Goal: Task Accomplishment & Management: Complete application form

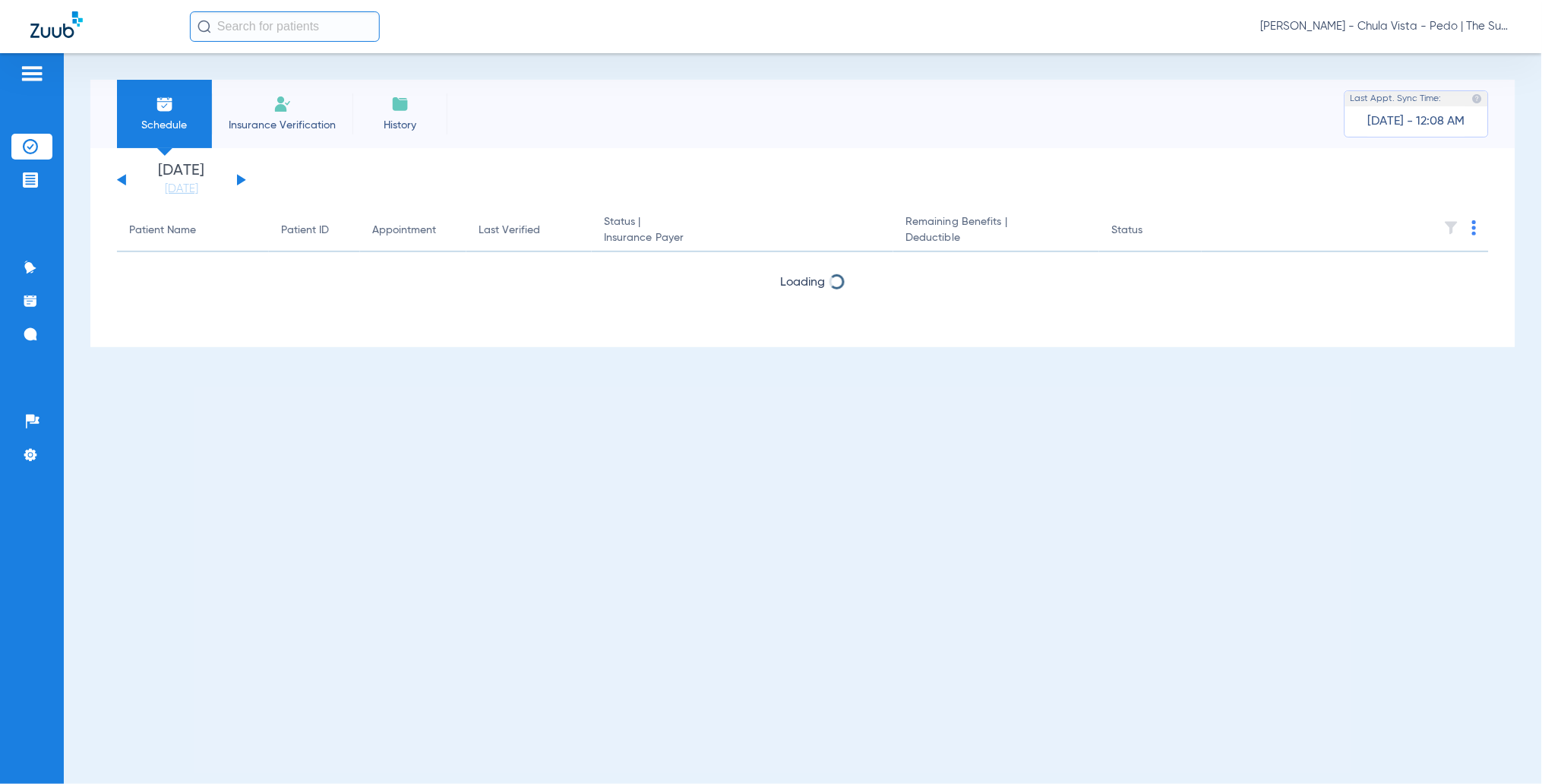
click at [281, 128] on span "Insurance Verification" at bounding box center [282, 125] width 118 height 16
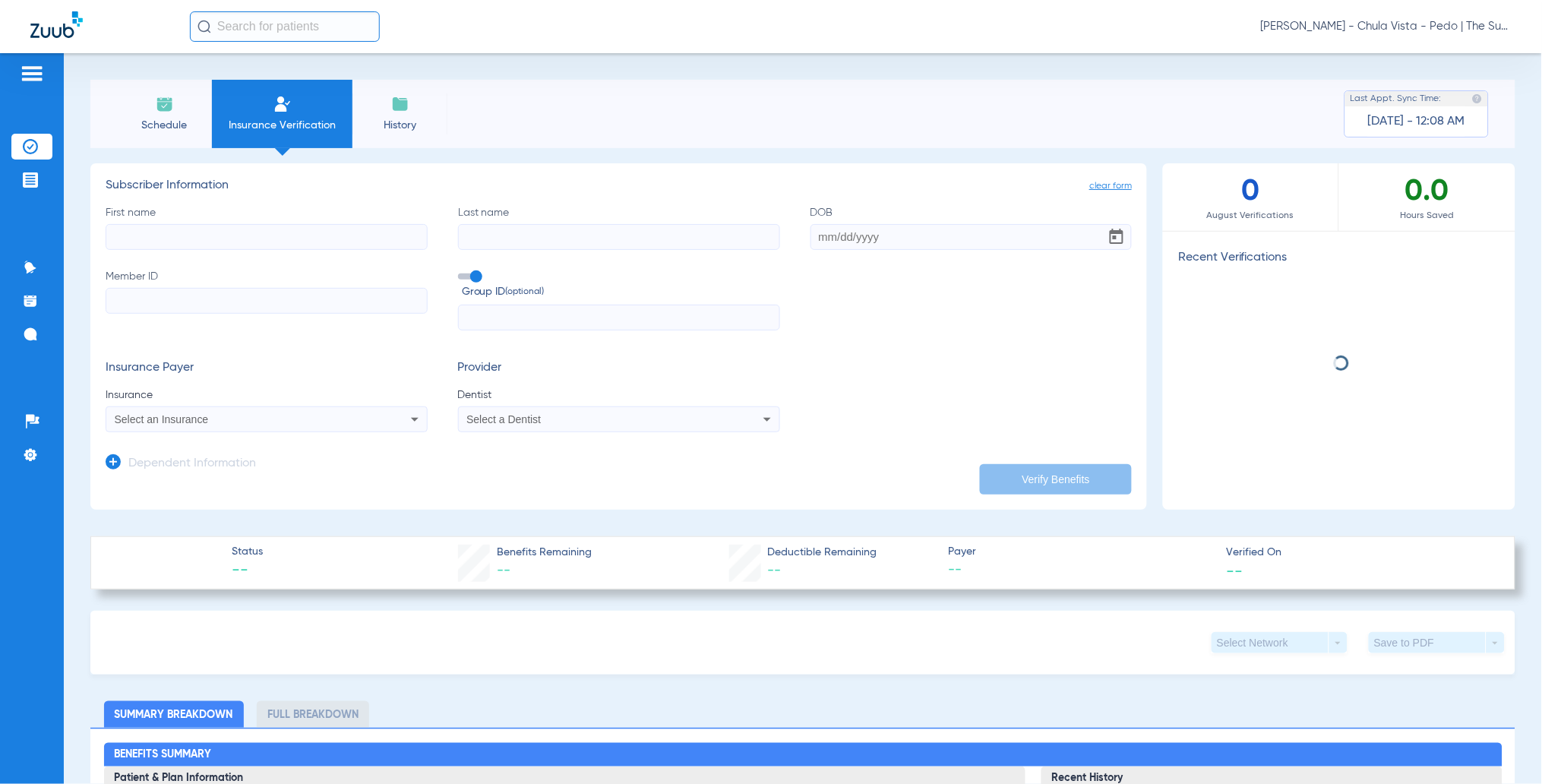
click at [215, 240] on input "First name" at bounding box center [266, 237] width 322 height 26
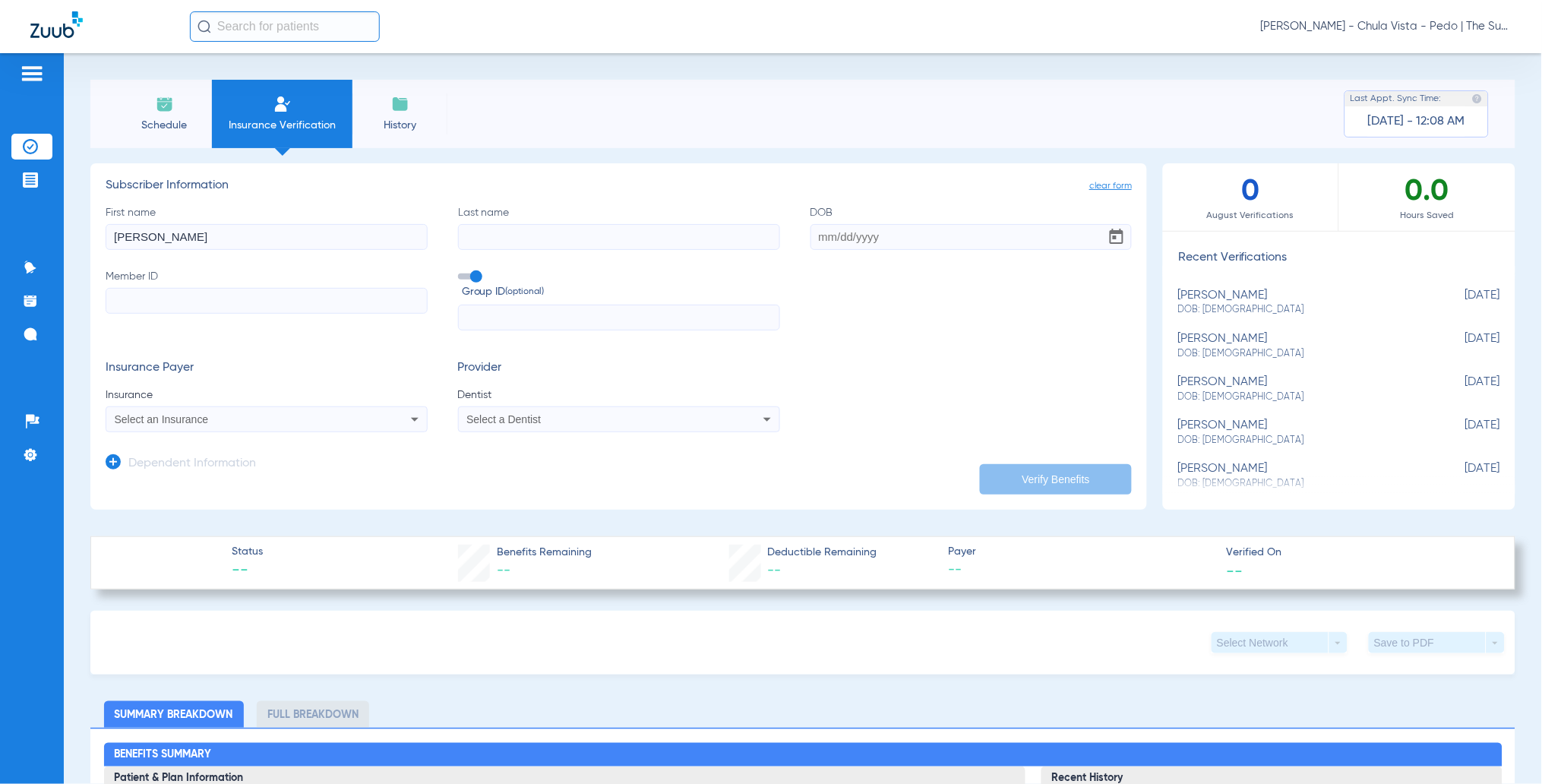
type input "[PERSON_NAME]"
click at [480, 247] on input "Last name" at bounding box center [620, 237] width 322 height 26
type input "[PERSON_NAME]"
click at [812, 240] on input "DOB" at bounding box center [972, 237] width 322 height 26
type input "[DATE]"
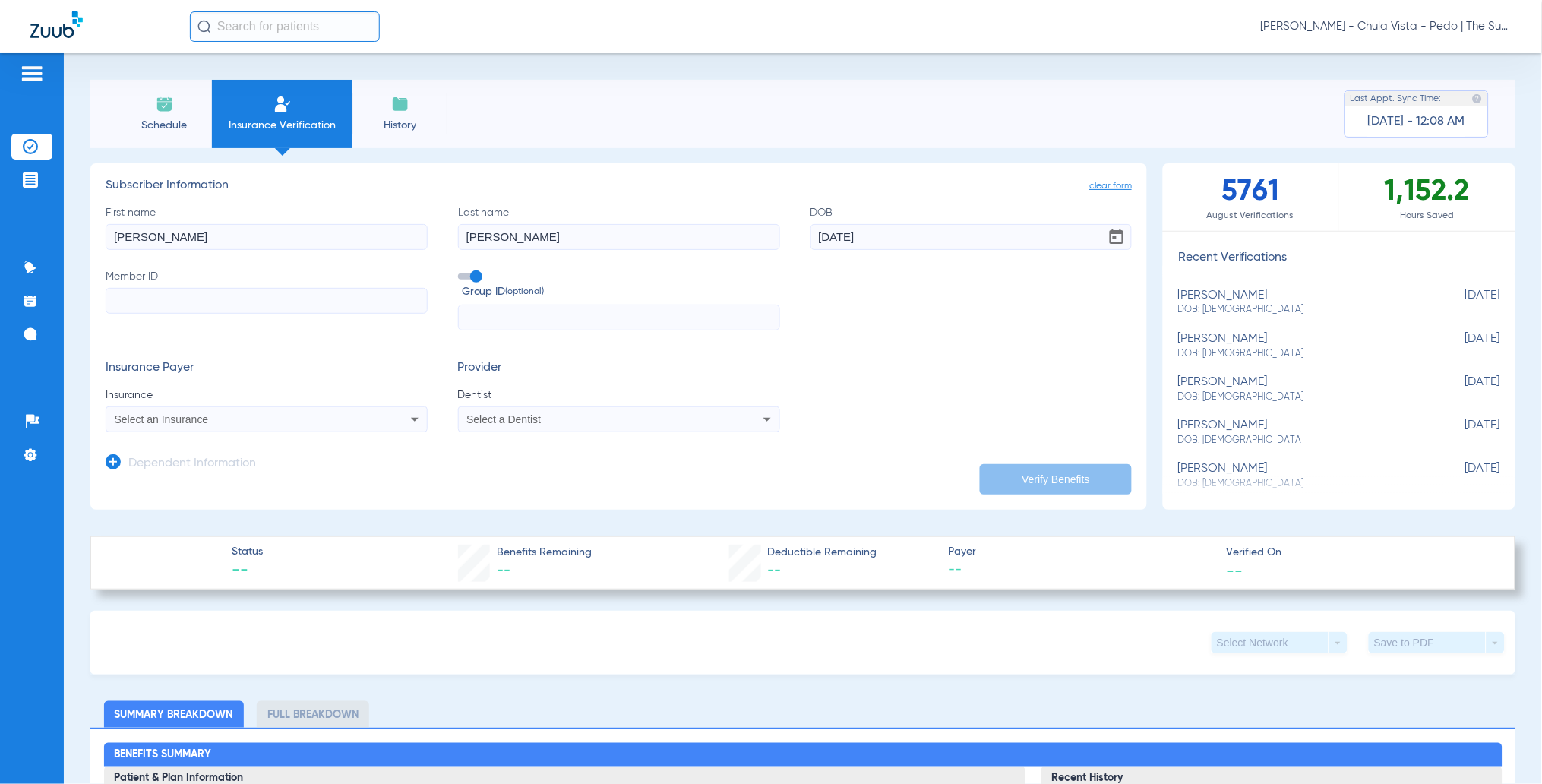
paste input "99021669G"
type input "99021669G"
click at [467, 271] on label "Group ID (optional)" at bounding box center [620, 285] width 322 height 33
click at [461, 271] on input "Group ID (optional)" at bounding box center [461, 271] width 0 height 0
click at [166, 415] on span "Select an Insurance" at bounding box center [161, 419] width 94 height 12
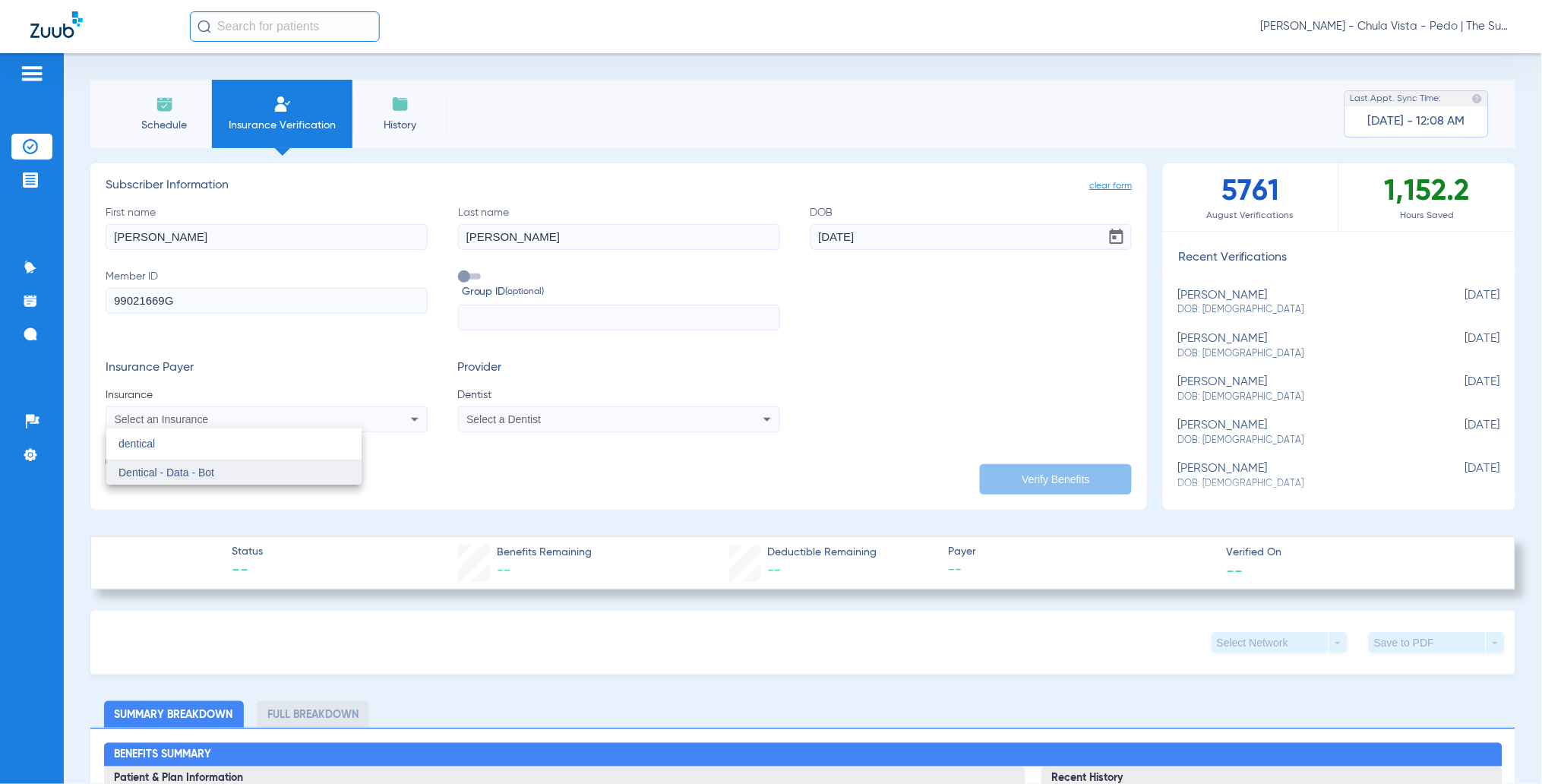
type input "dentical"
click at [189, 475] on span "Dentical - Data - Bot" at bounding box center [167, 472] width 96 height 12
click at [545, 410] on div "Select a Dentist" at bounding box center [619, 419] width 320 height 18
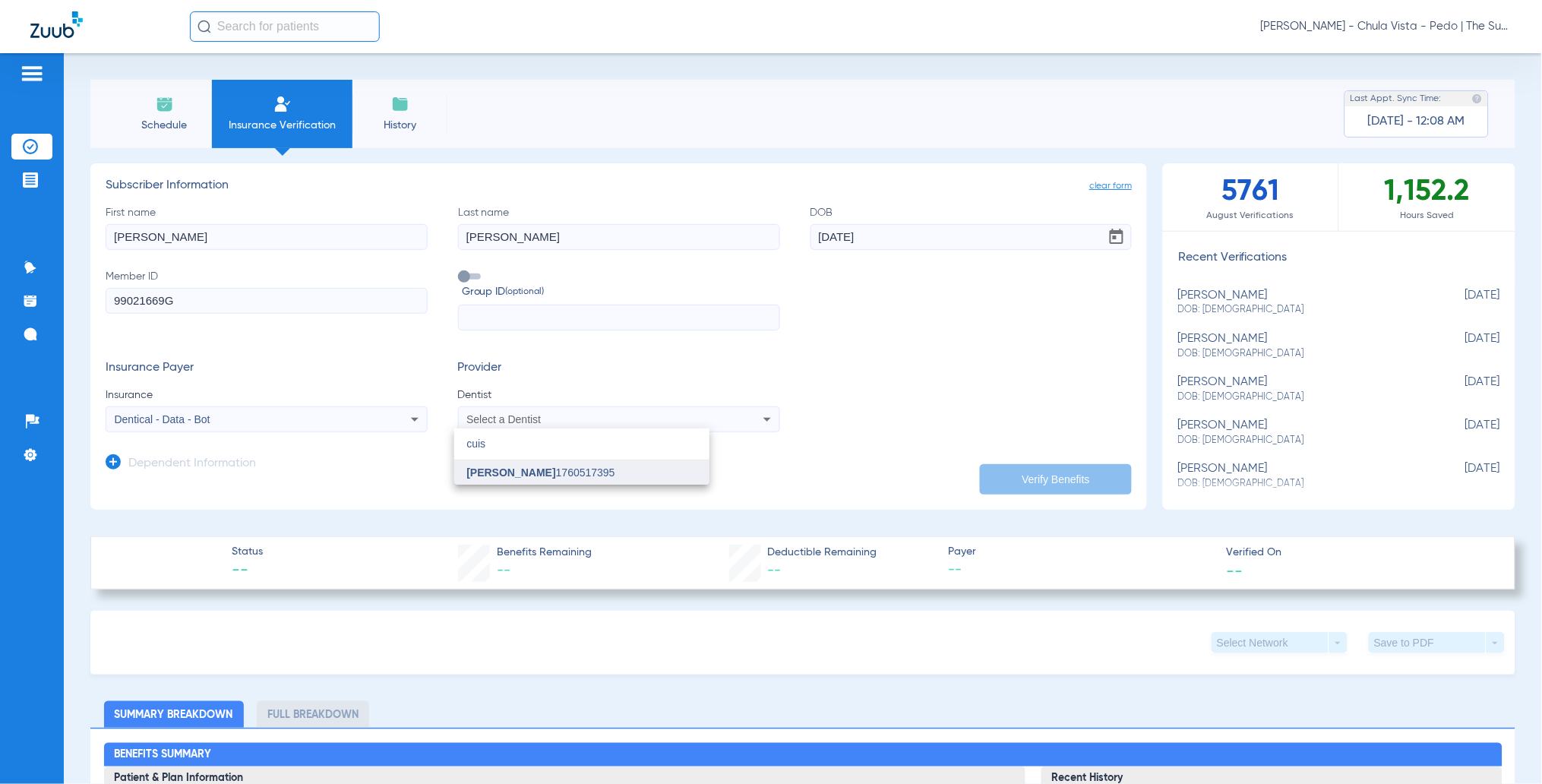
type input "cuis"
click at [534, 468] on span "[PERSON_NAME]" at bounding box center [511, 472] width 89 height 12
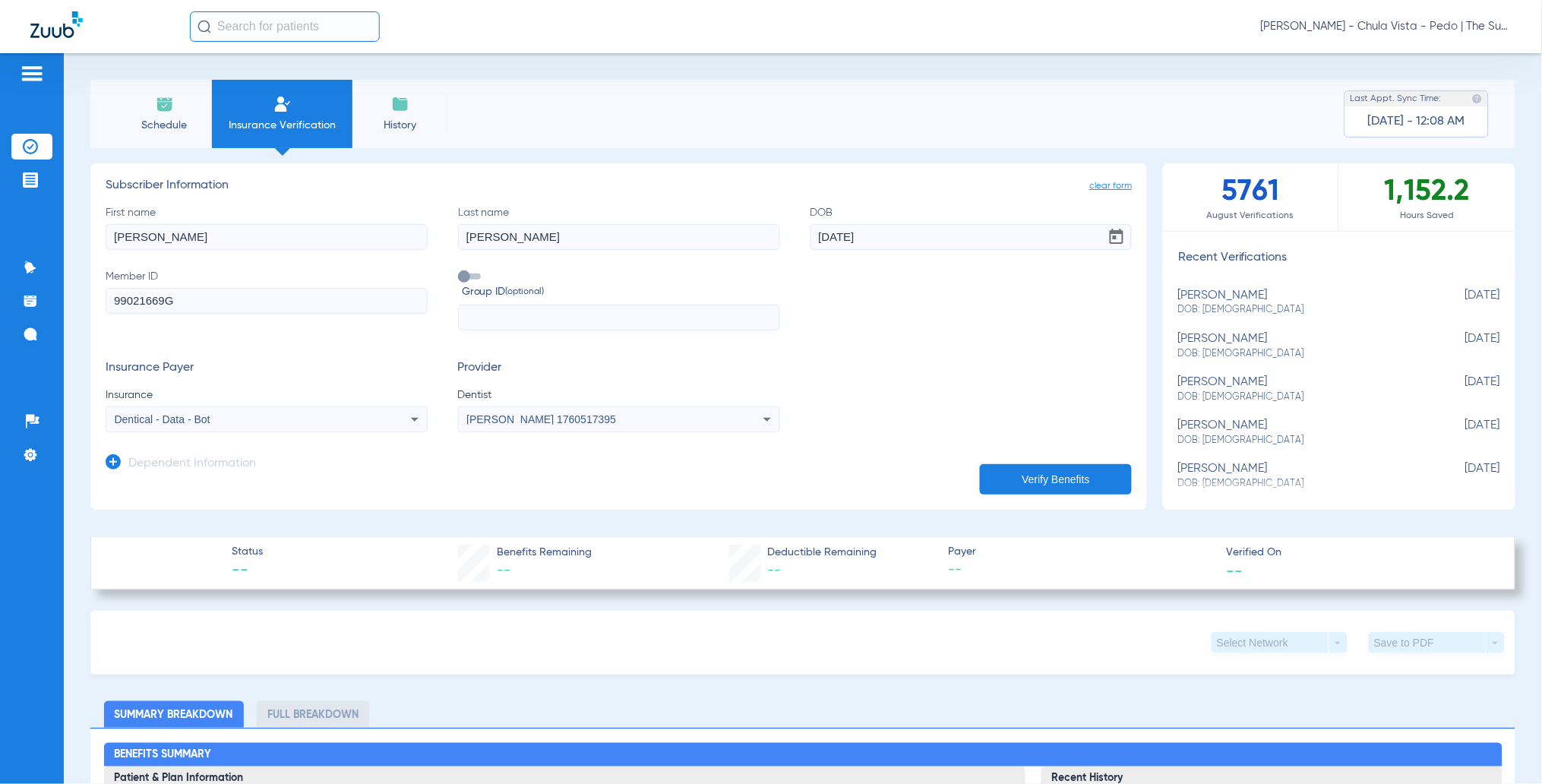
click at [1027, 493] on app-manual-verification-form "clear form Subscriber Information First name [PERSON_NAME] Last name [PERSON_NA…" at bounding box center [619, 337] width 1057 height 347
click at [1028, 486] on button "Verify Benefits" at bounding box center [1056, 478] width 152 height 30
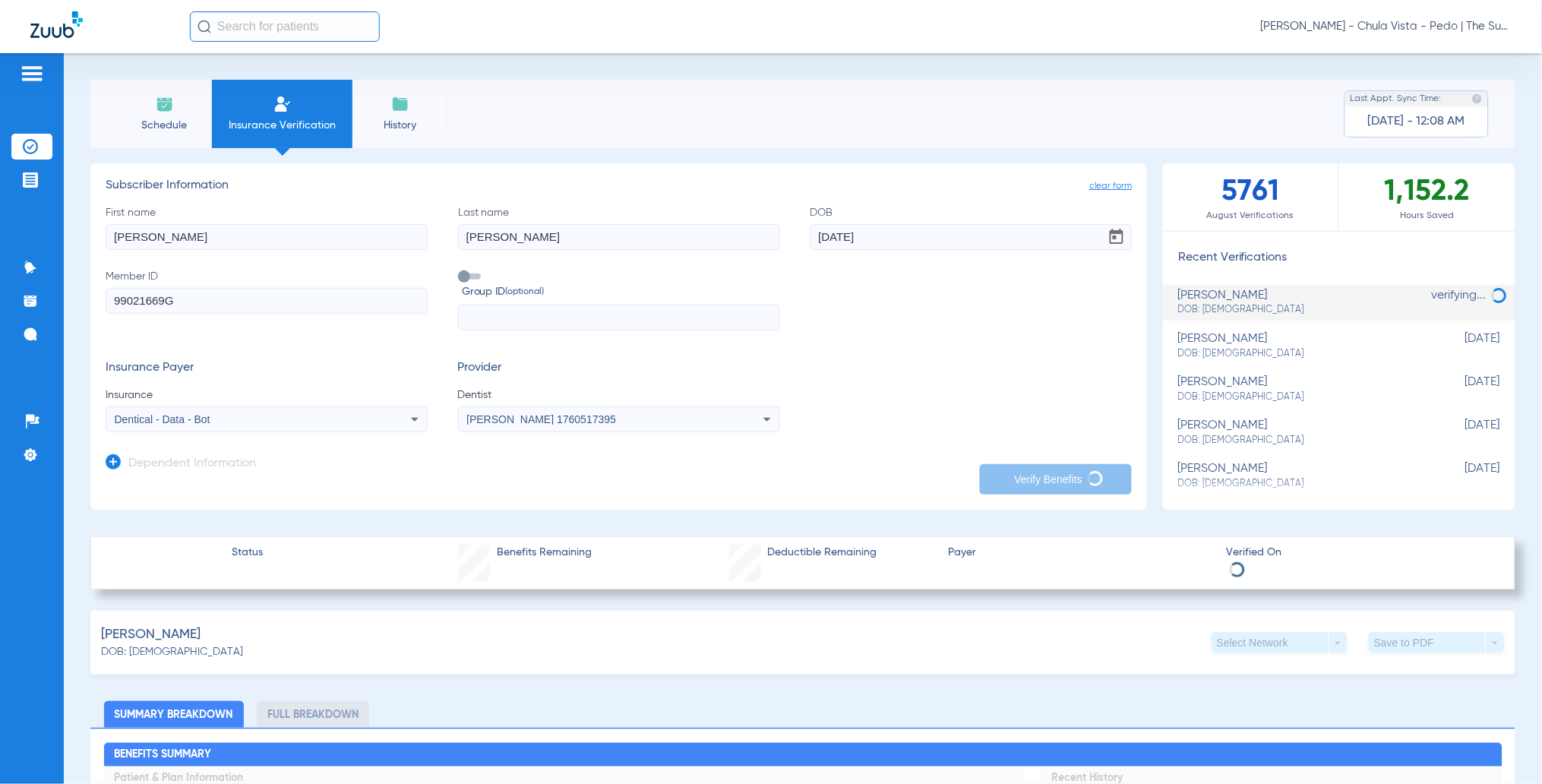
click at [87, 553] on div "Schedule Insurance Verification History Last Appt. Sync Time: [DATE] - 12:08 AM…" at bounding box center [803, 418] width 1479 height 731
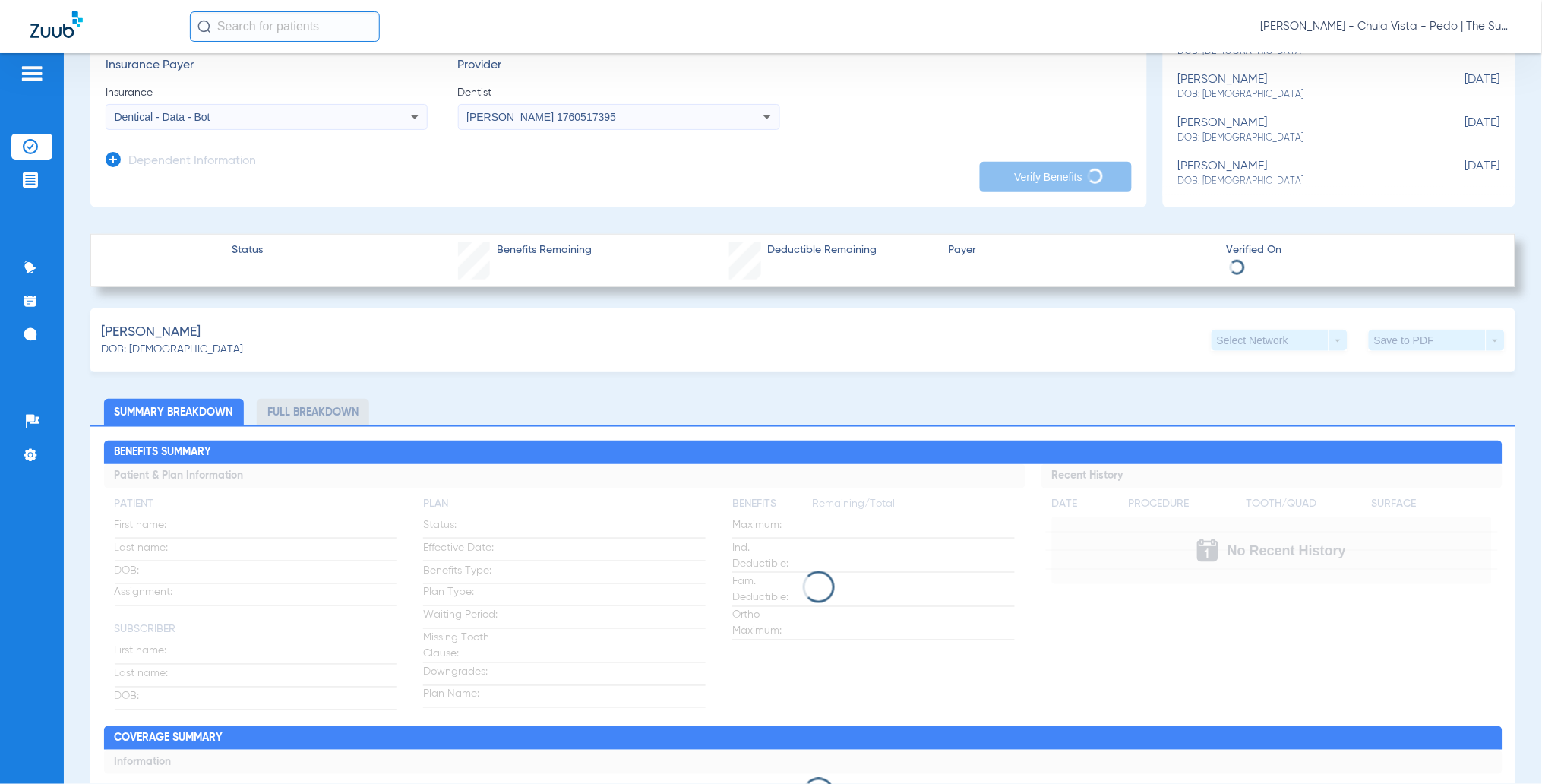
scroll to position [202, 0]
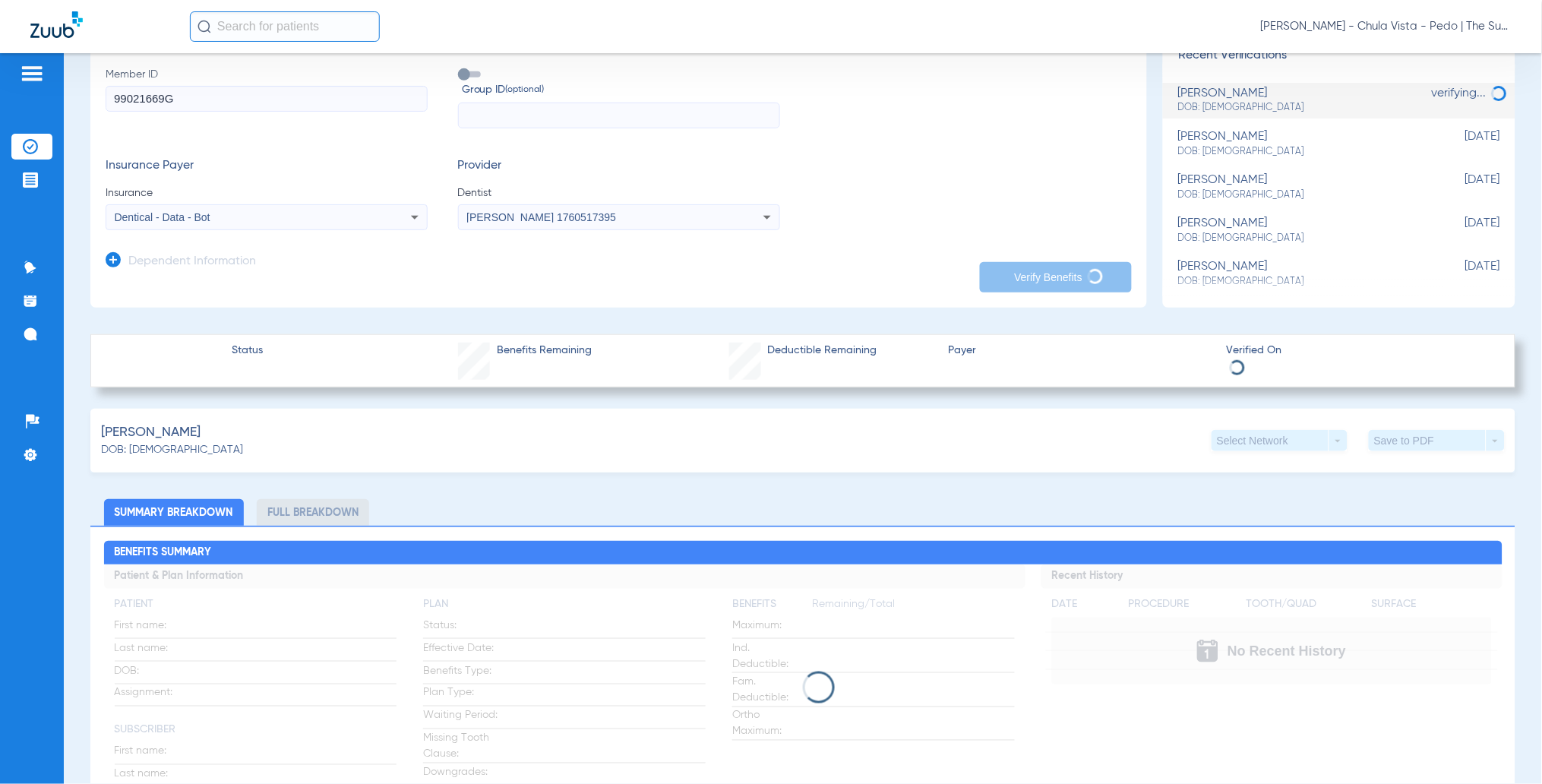
click at [226, 293] on app-manual-verification-form "clear form Subscriber Information First name [PERSON_NAME] Last name [PERSON_NA…" at bounding box center [619, 134] width 1057 height 347
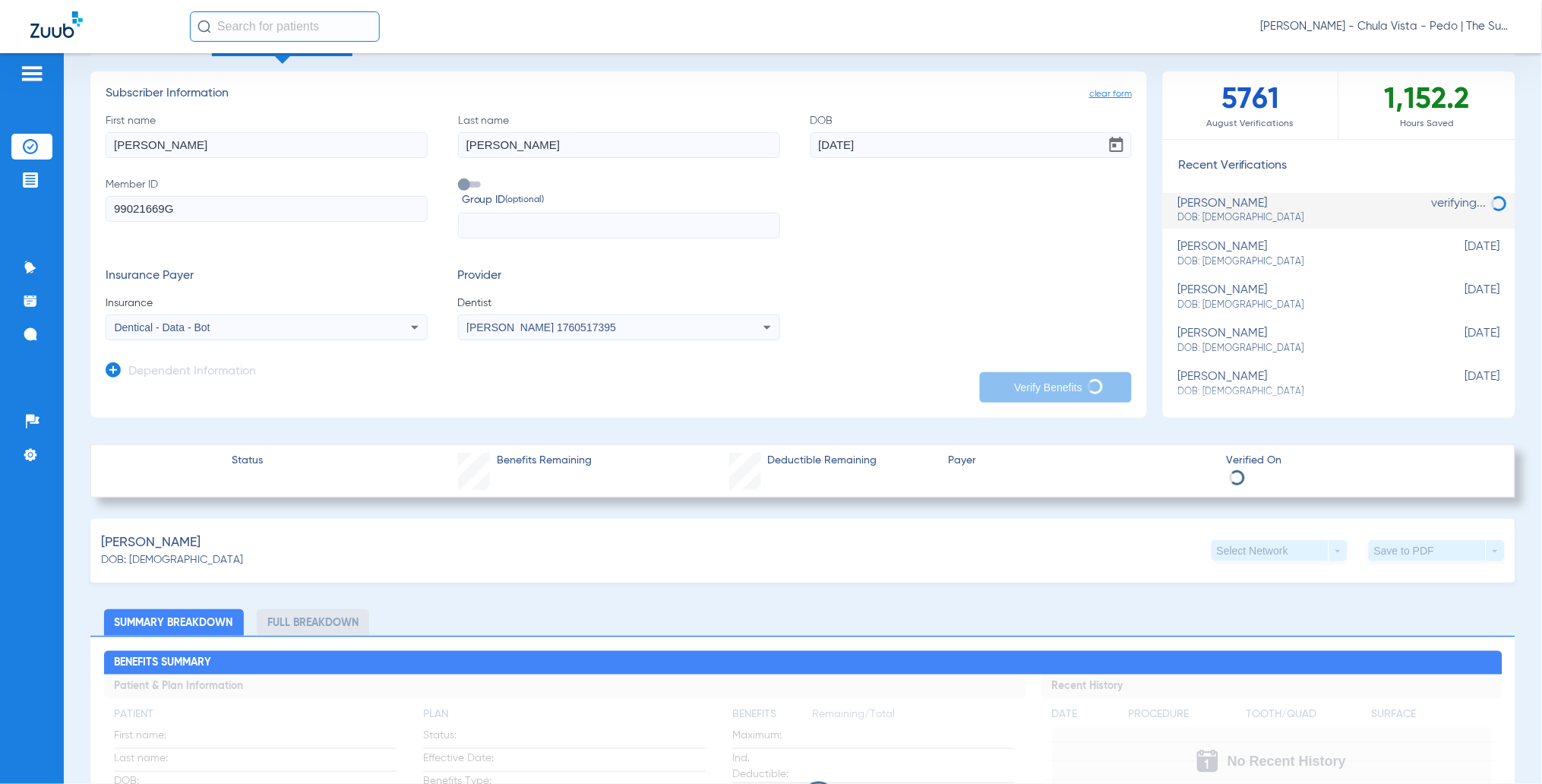
scroll to position [0, 0]
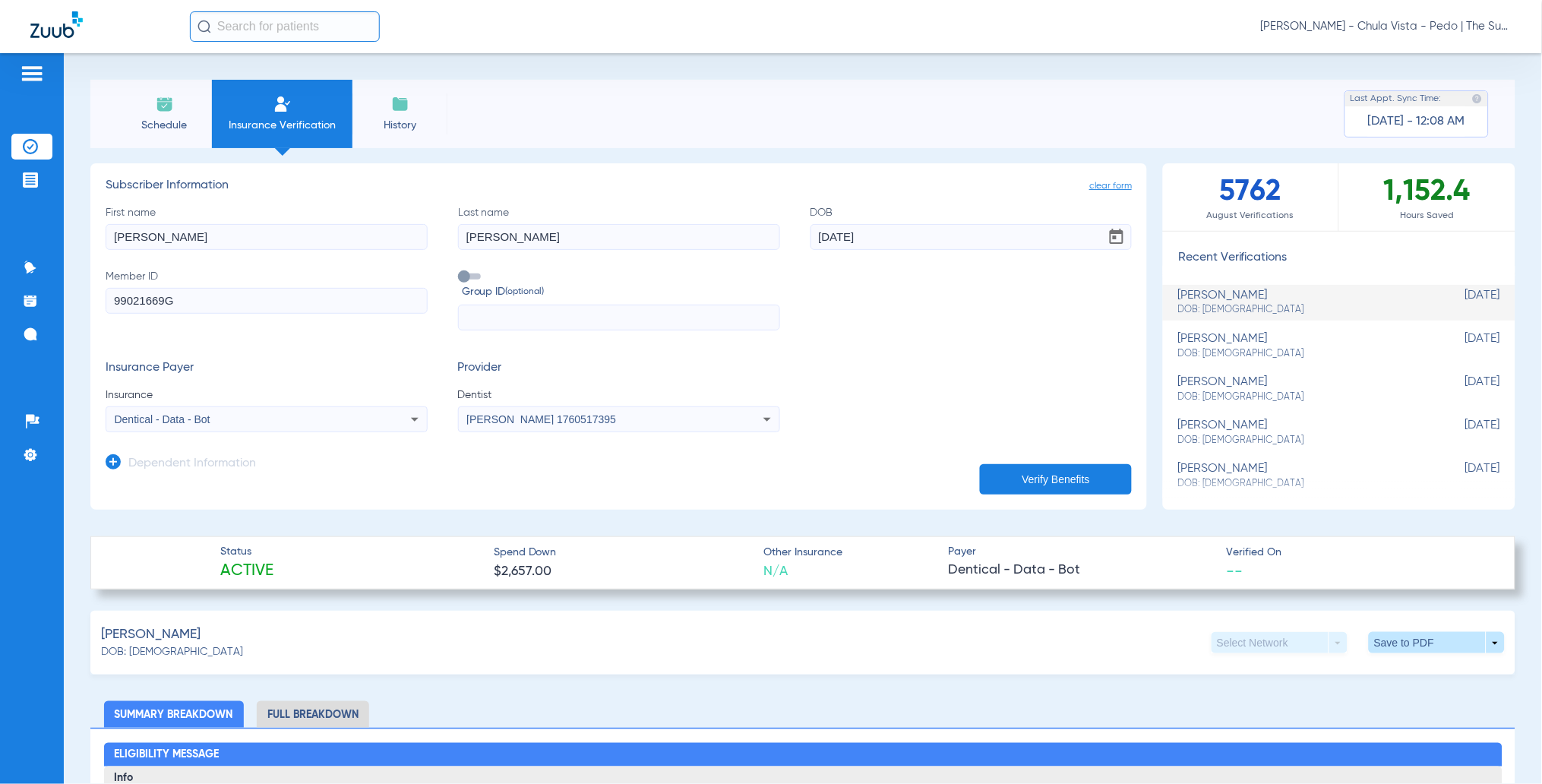
click at [295, 619] on div "[PERSON_NAME]: [DEMOGRAPHIC_DATA] Select Network arrow_drop_down Save to PDF ar…" at bounding box center [803, 643] width 1426 height 64
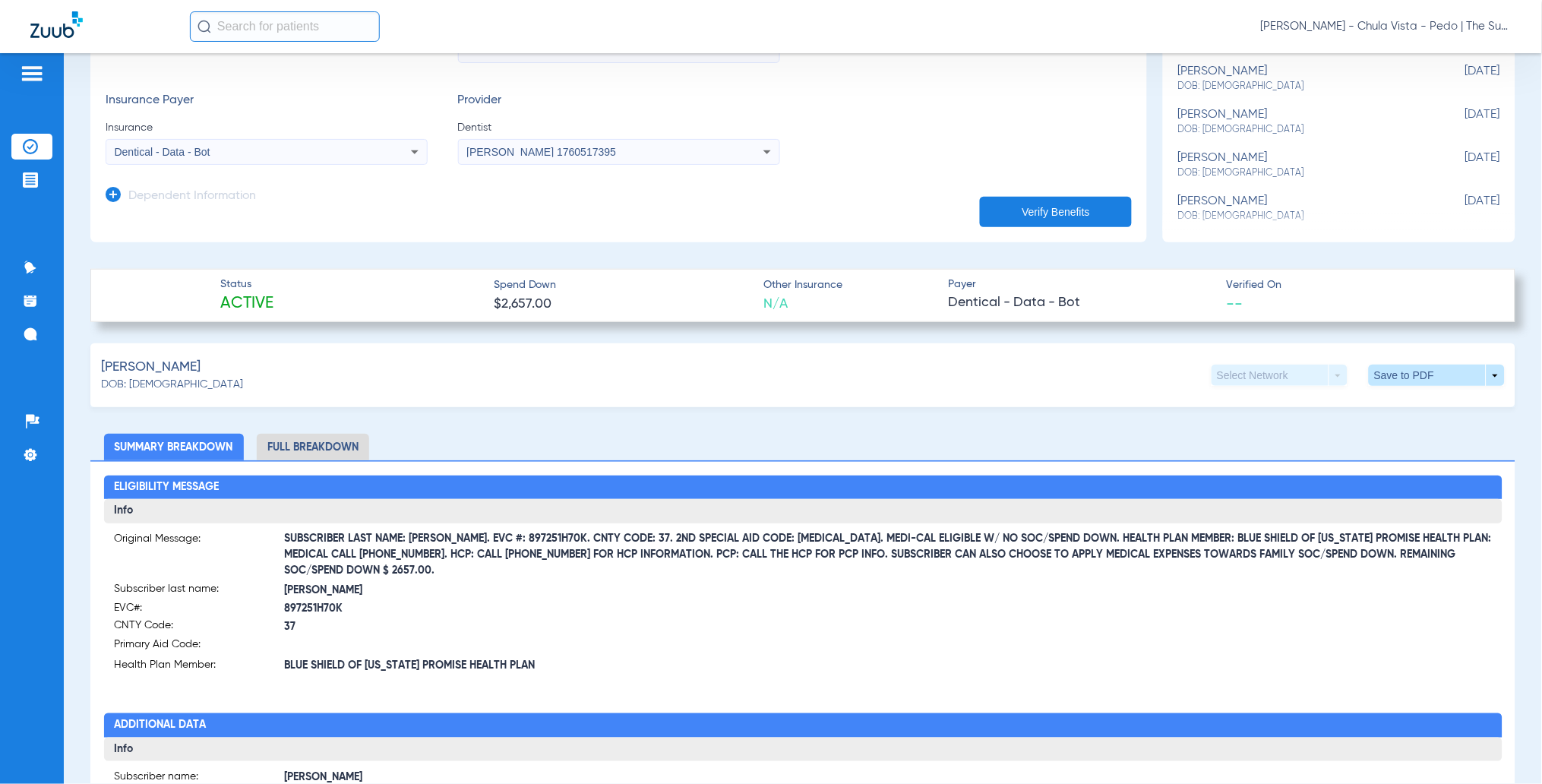
scroll to position [304, 0]
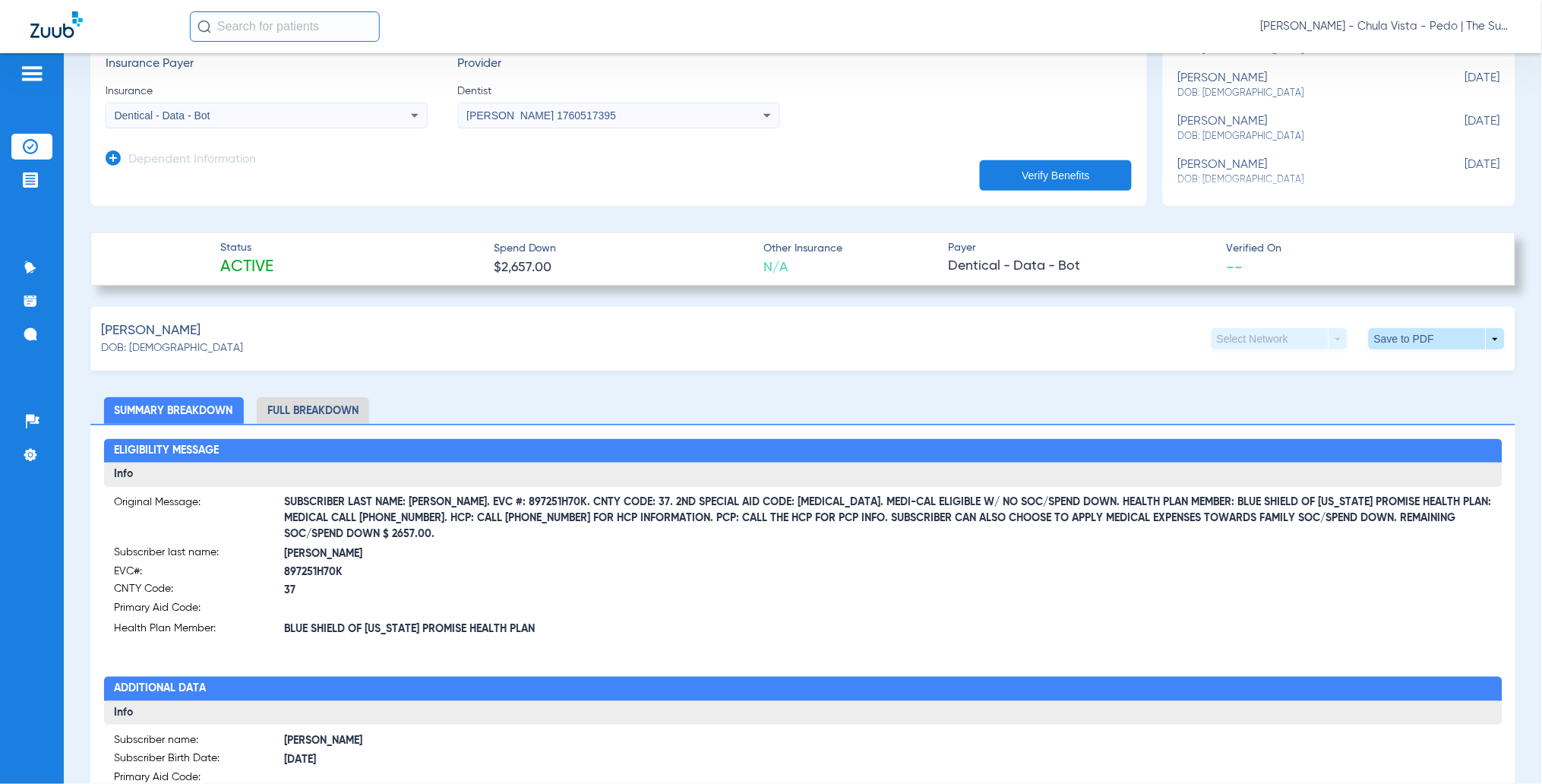
drag, startPoint x: 454, startPoint y: 501, endPoint x: 549, endPoint y: 499, distance: 95.0
click at [549, 510] on span "SUBSCRIBER LAST NAME: [PERSON_NAME]. EVC #: 897251H70K. CNTY CODE: 37. 2ND SPEC…" at bounding box center [888, 518] width 1207 height 16
click at [535, 512] on span "SUBSCRIBER LAST NAME: [PERSON_NAME]. EVC #: 897251H70K. CNTY CODE: 37. 2ND SPEC…" at bounding box center [888, 518] width 1207 height 16
drag, startPoint x: 458, startPoint y: 502, endPoint x: 495, endPoint y: 508, distance: 37.5
click at [495, 510] on span "SUBSCRIBER LAST NAME: [PERSON_NAME]. EVC #: 897251H70K. CNTY CODE: 37. 2ND SPEC…" at bounding box center [888, 518] width 1207 height 16
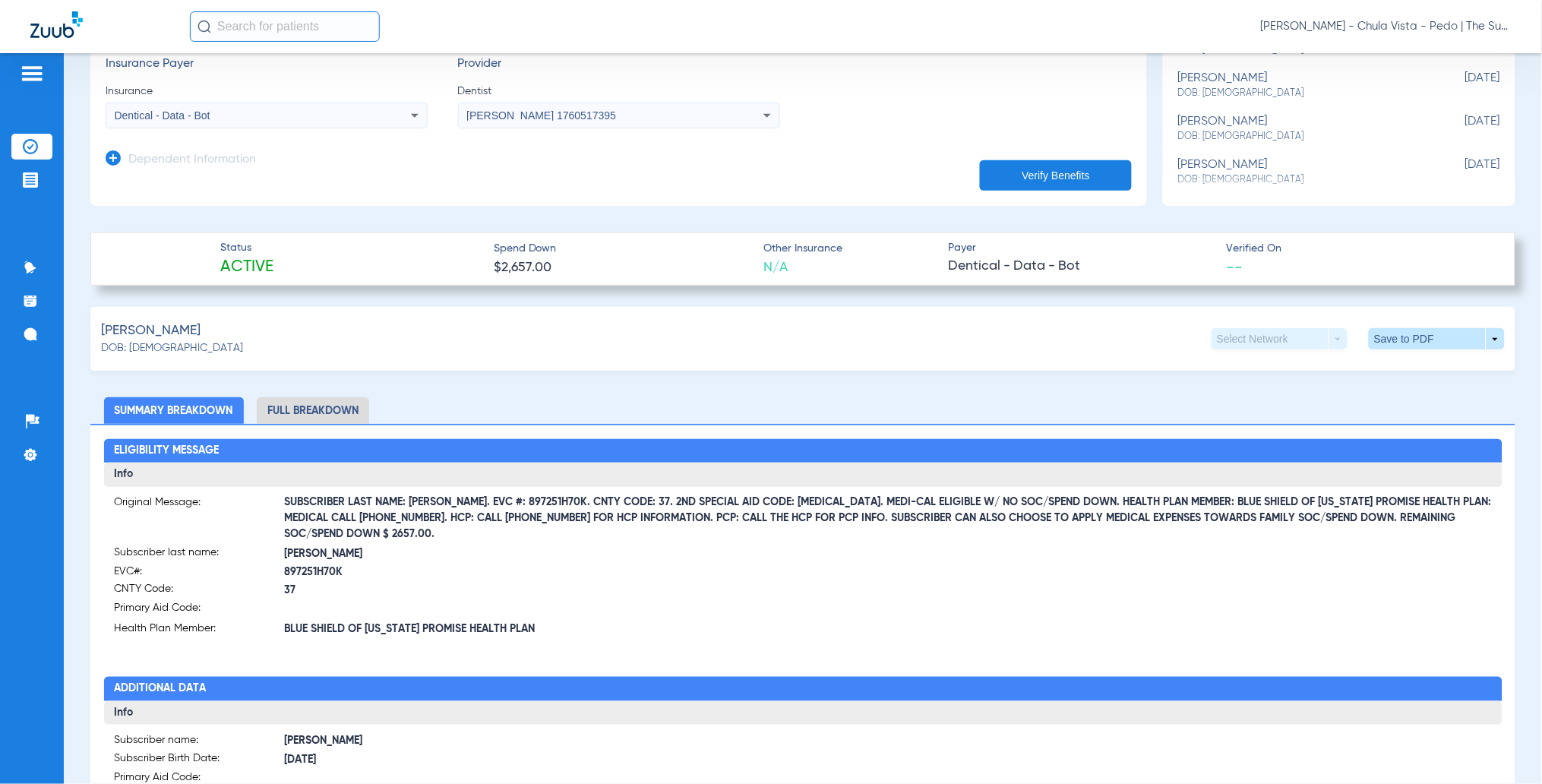
click at [450, 510] on span "SUBSCRIBER LAST NAME: [PERSON_NAME]. EVC #: 897251H70K. CNTY CODE: 37. 2ND SPEC…" at bounding box center [888, 518] width 1207 height 16
drag, startPoint x: 455, startPoint y: 502, endPoint x: 545, endPoint y: 503, distance: 90.0
click at [545, 510] on span "SUBSCRIBER LAST NAME: [PERSON_NAME]. EVC #: 897251H70K. CNTY CODE: 37. 2ND SPEC…" at bounding box center [888, 518] width 1207 height 16
copy span "EVC #: 897251H70K"
click at [464, 413] on ul "Summary Breakdown Full Breakdown" at bounding box center [803, 410] width 1426 height 27
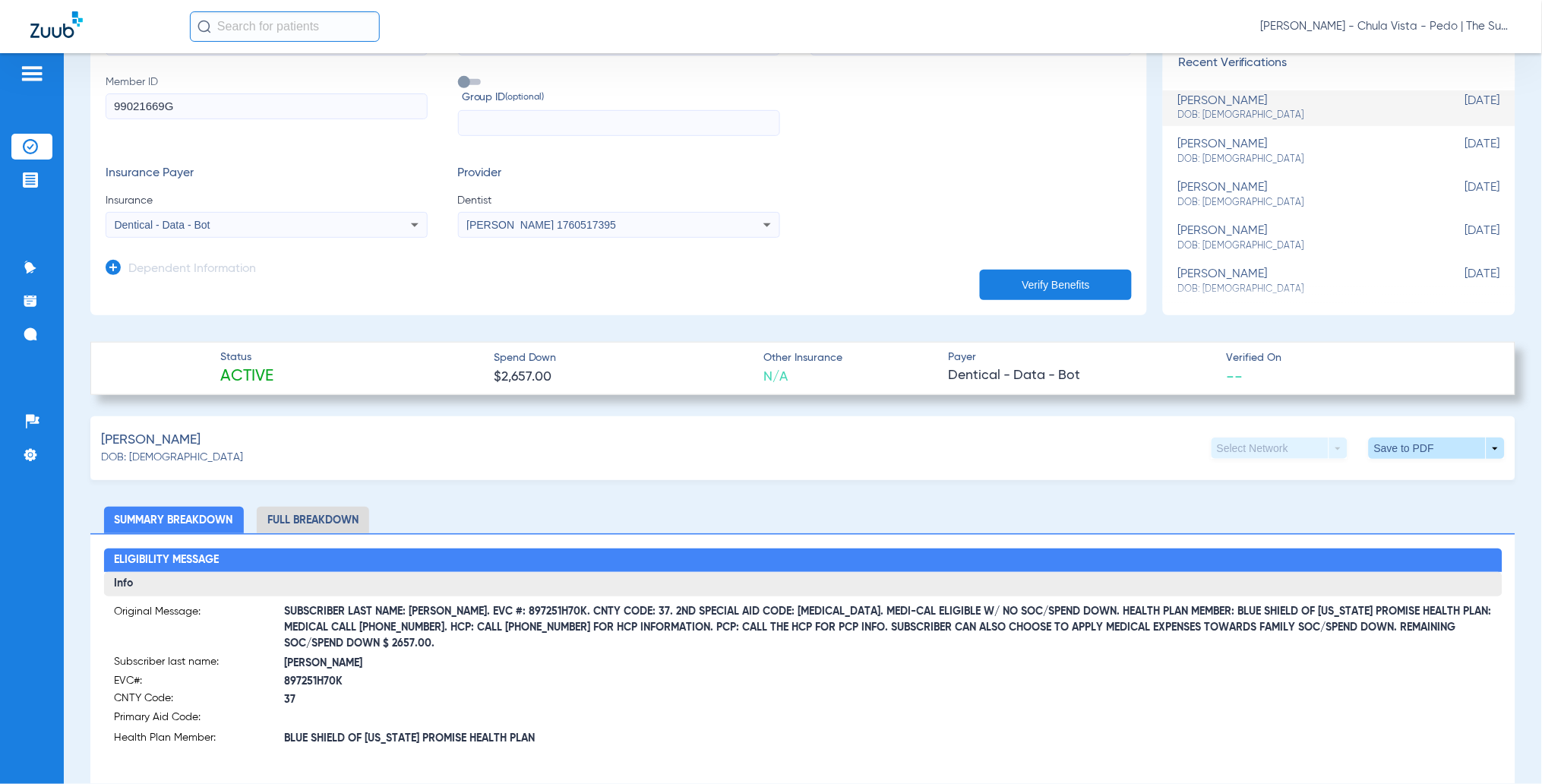
scroll to position [159, 0]
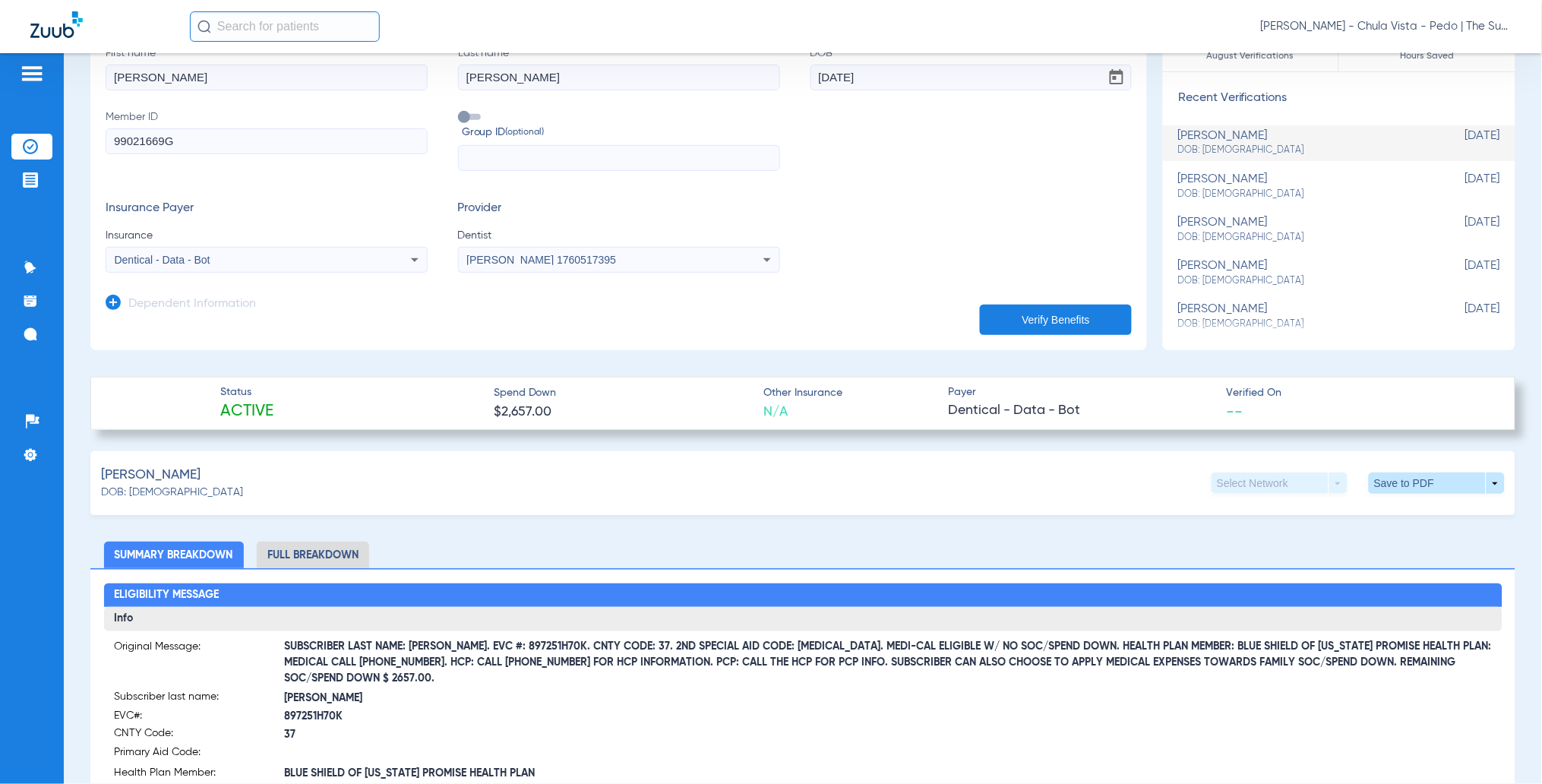
click at [554, 458] on div "[PERSON_NAME]: [DEMOGRAPHIC_DATA] Select Network arrow_drop_down Save to PDF ar…" at bounding box center [803, 483] width 1426 height 64
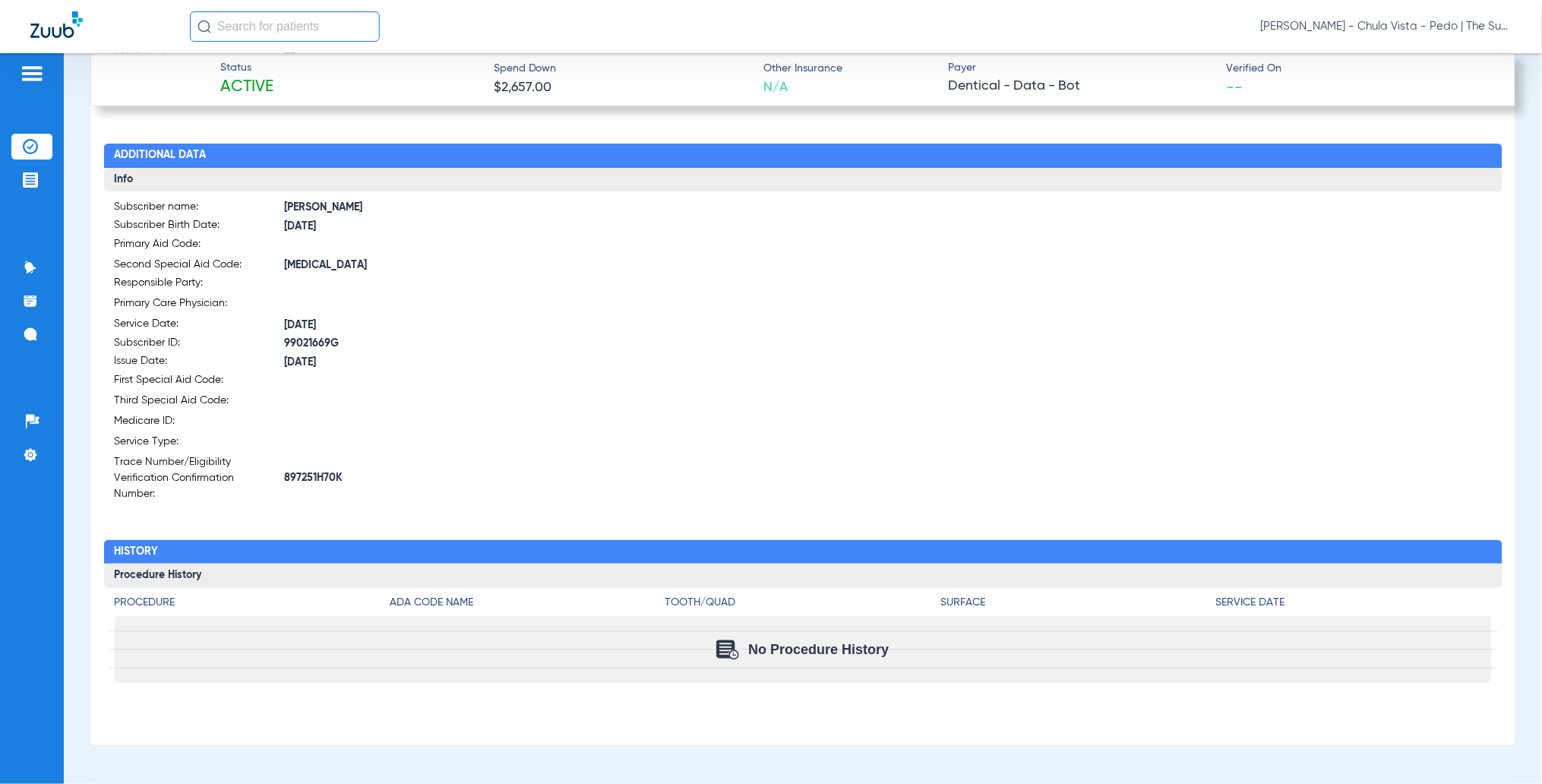
scroll to position [868, 0]
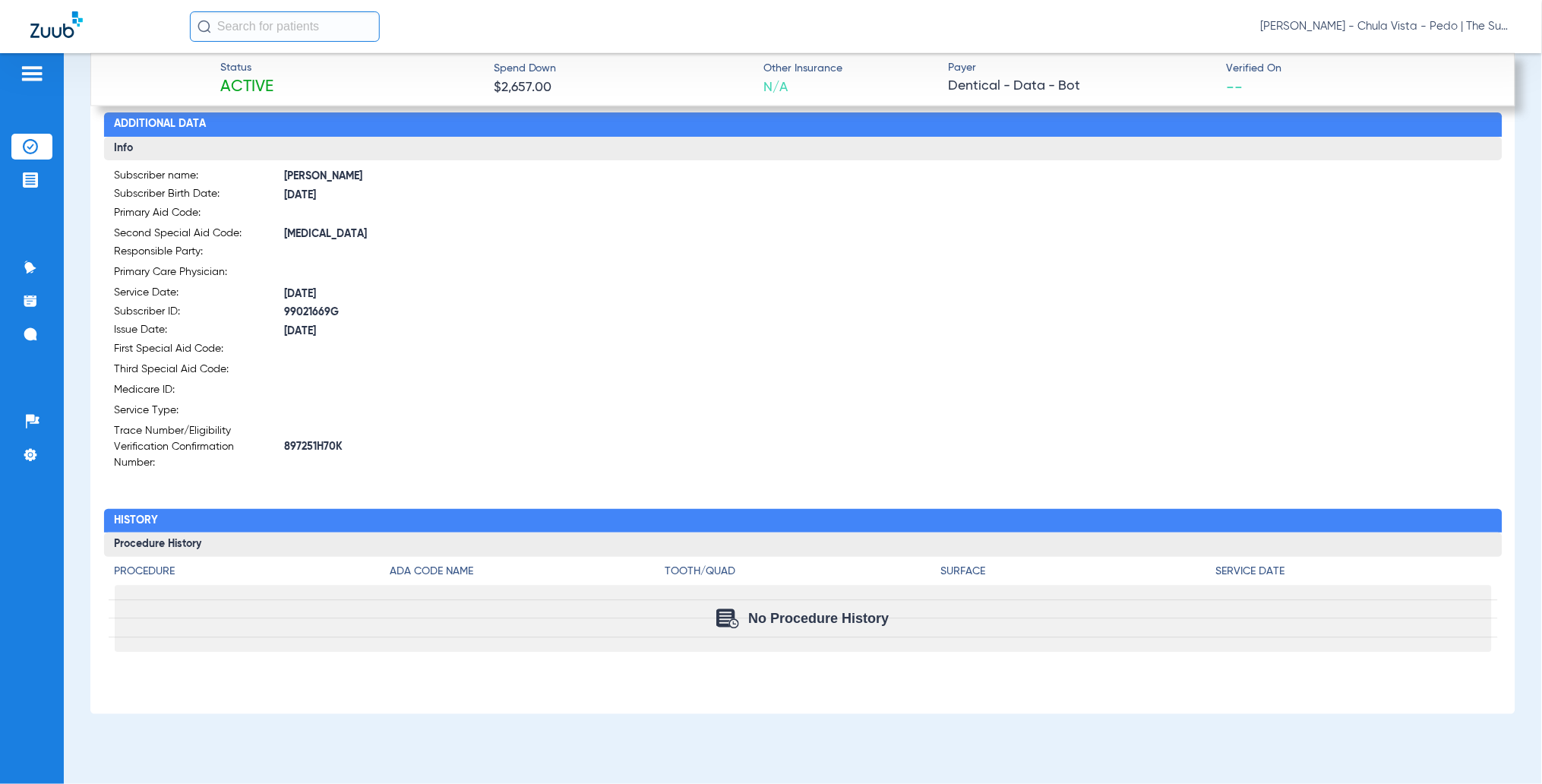
click at [491, 429] on label "Trace Number/Eligibility Verification Confirmation Number: 897251H70K" at bounding box center [458, 447] width 689 height 48
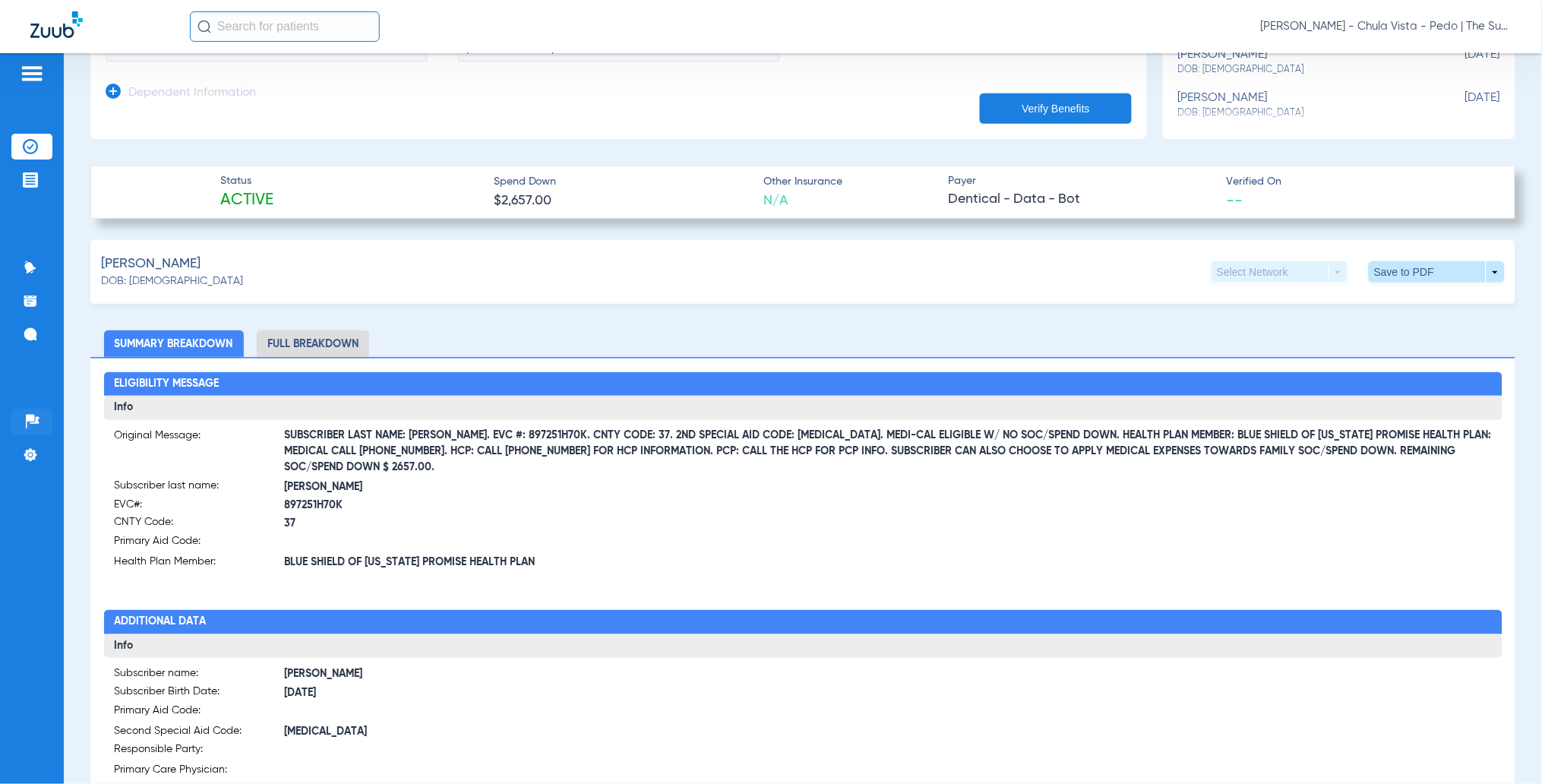
scroll to position [361, 0]
